Goal: Task Accomplishment & Management: Use online tool/utility

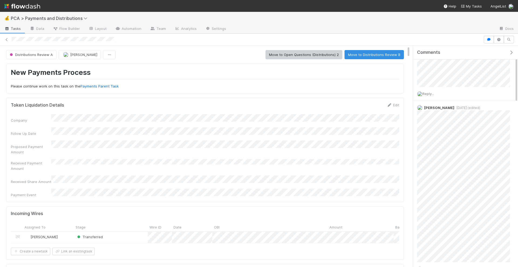
scroll to position [29, 0]
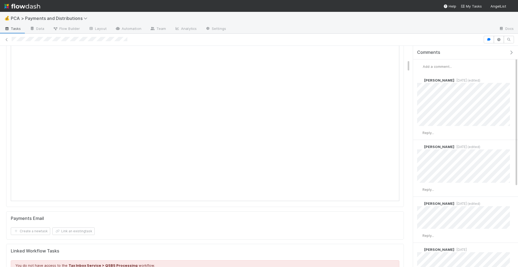
scroll to position [225, 0]
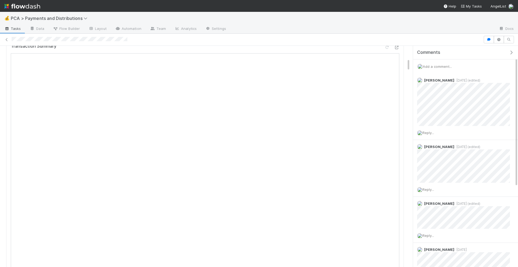
click at [445, 67] on span "Add a comment..." at bounding box center [436, 66] width 29 height 4
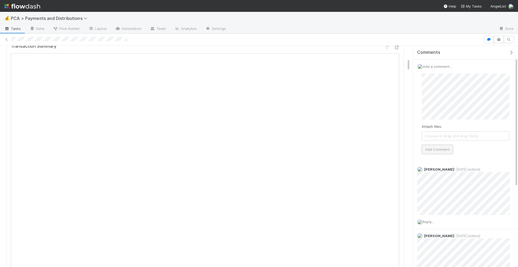
click at [442, 148] on button "Add Comment" at bounding box center [436, 149] width 31 height 9
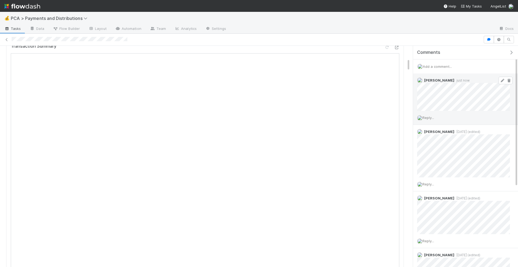
click at [503, 82] on link at bounding box center [501, 80] width 5 height 4
click at [501, 133] on icon at bounding box center [501, 132] width 5 height 4
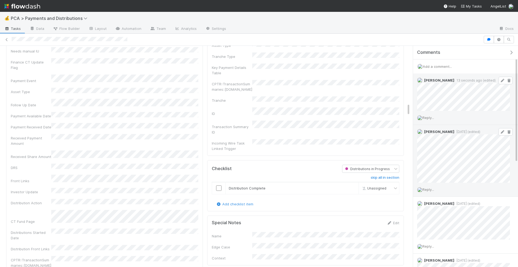
scroll to position [1034, 0]
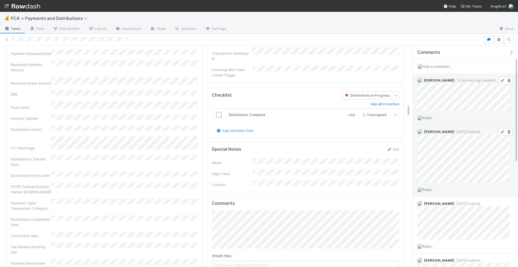
click at [218, 112] on input "checkbox" at bounding box center [218, 114] width 5 height 5
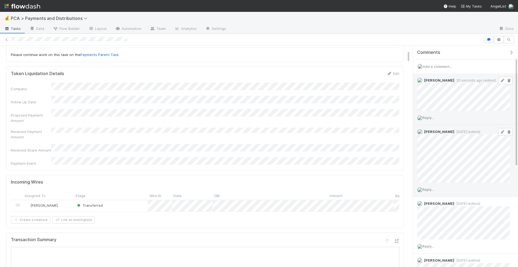
scroll to position [0, 0]
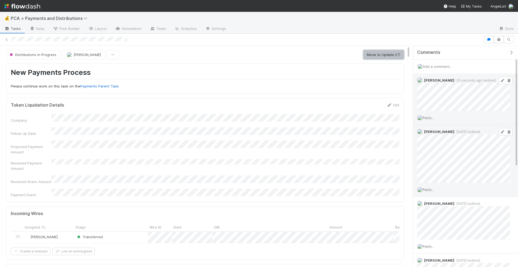
click at [371, 58] on button "Move to Update CT" at bounding box center [383, 54] width 40 height 9
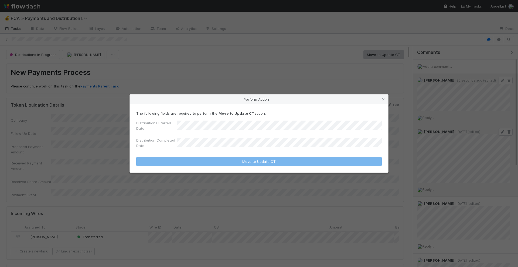
click at [280, 74] on div "Perform Action The following fields are required to perform the Move to Update …" at bounding box center [259, 133] width 518 height 267
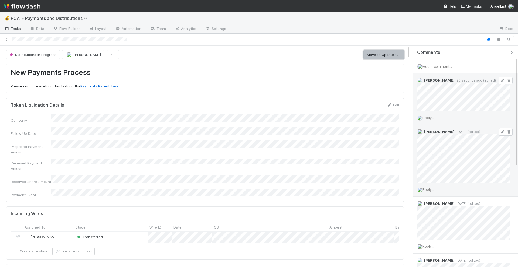
click at [385, 59] on button "Move to Update CT" at bounding box center [383, 54] width 40 height 9
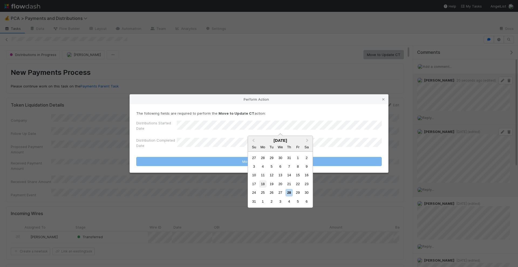
click at [266, 183] on div "18" at bounding box center [262, 184] width 7 height 7
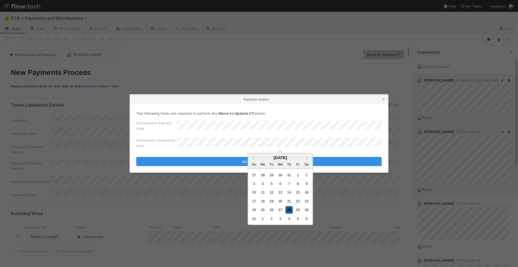
click at [290, 208] on div "28" at bounding box center [288, 210] width 7 height 7
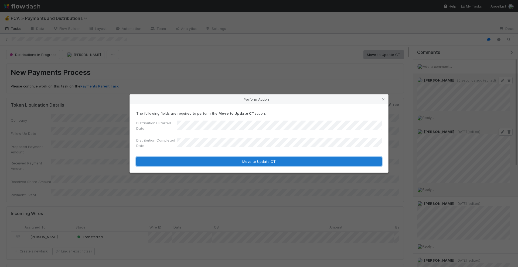
click at [288, 166] on button "Move to Update CT" at bounding box center [258, 161] width 245 height 9
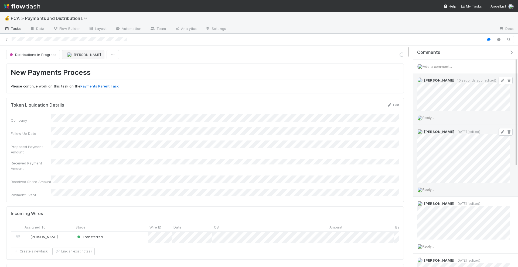
scroll to position [570, 0]
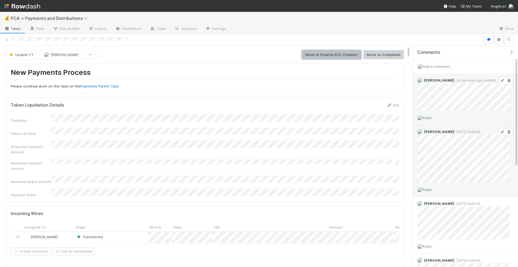
click at [352, 55] on button "Move to Finance ECC Creation" at bounding box center [331, 54] width 59 height 9
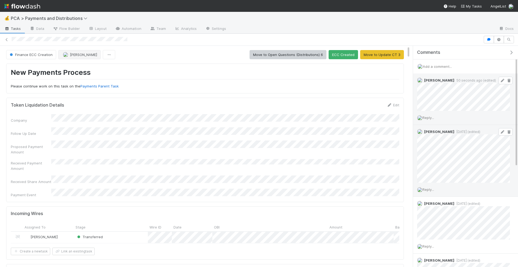
scroll to position [540, 0]
click at [63, 52] on img "button" at bounding box center [65, 54] width 5 height 5
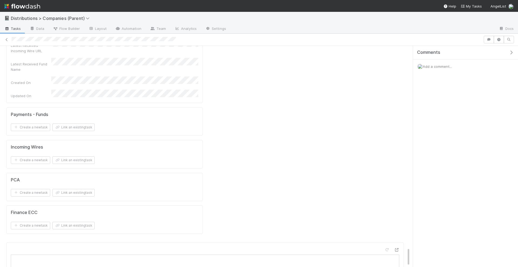
scroll to position [2384, 0]
